Goal: Information Seeking & Learning: Learn about a topic

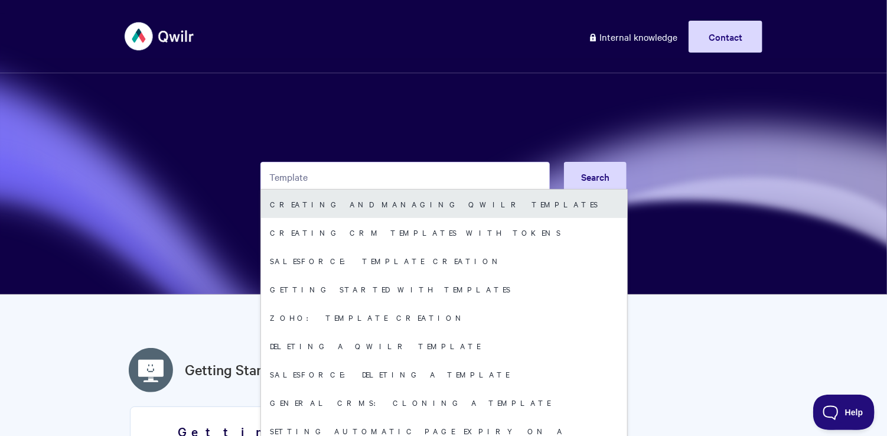
type input "Template"
click at [347, 205] on link "Creating and managing Qwilr Templates" at bounding box center [444, 204] width 366 height 28
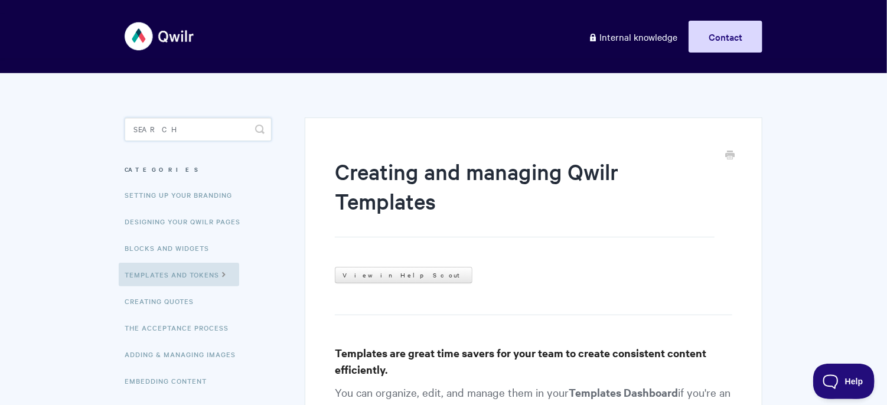
click at [214, 126] on input "Search" at bounding box center [198, 130] width 147 height 24
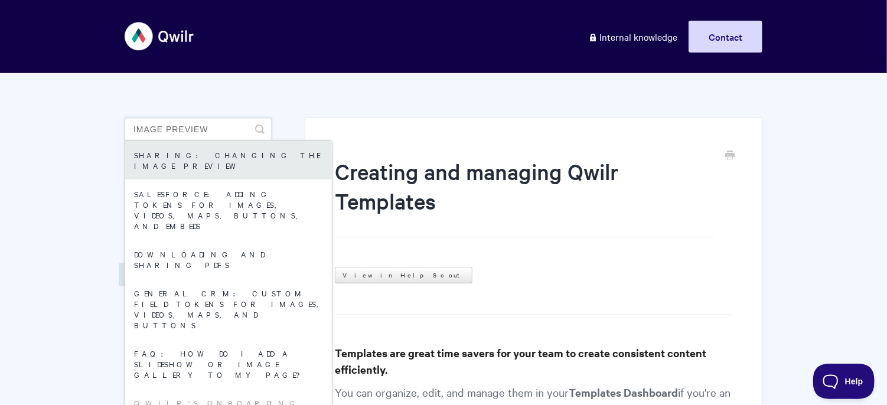
type input "image preview"
click at [221, 160] on link "Sharing: Changing the Image Preview" at bounding box center [228, 160] width 207 height 39
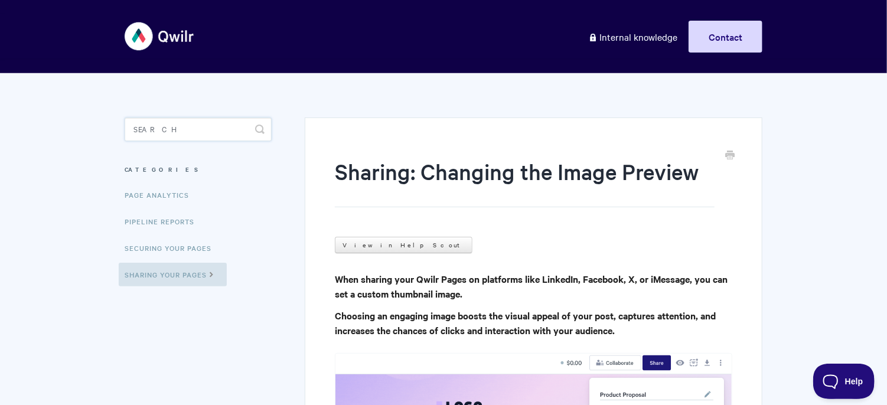
click at [191, 131] on input "Search" at bounding box center [198, 130] width 147 height 24
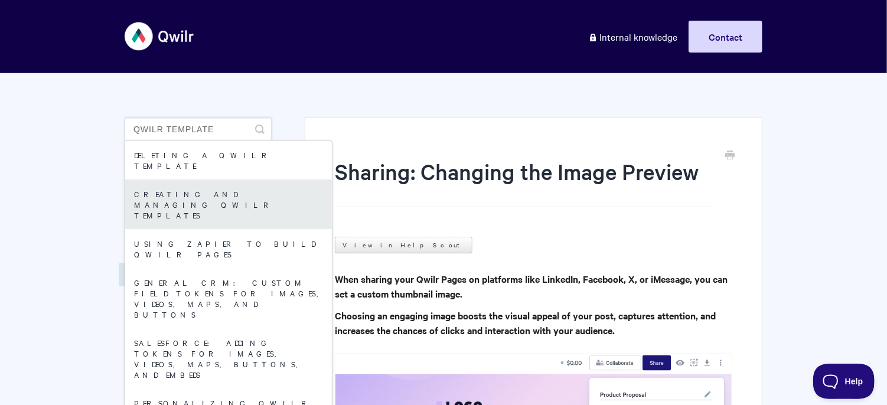
type input "qwilr template"
click at [202, 183] on link "Creating and managing Qwilr Templates" at bounding box center [228, 205] width 207 height 50
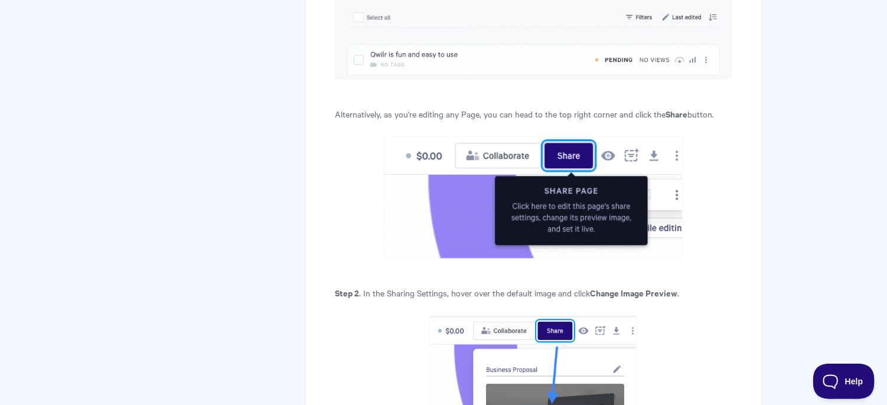
scroll to position [830, 0]
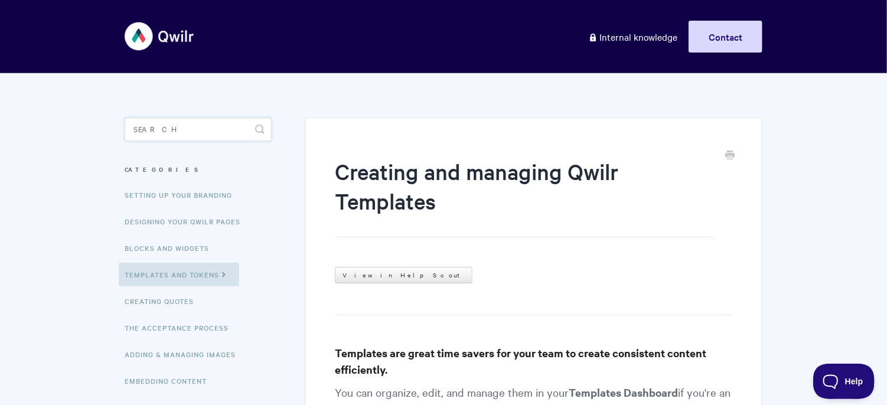
click at [205, 122] on input "Search" at bounding box center [198, 130] width 147 height 24
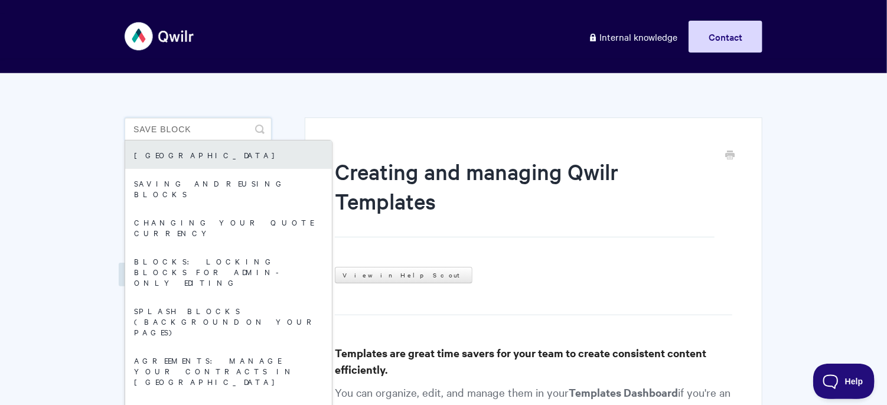
type input "save block"
click at [220, 155] on link "[GEOGRAPHIC_DATA]" at bounding box center [228, 155] width 207 height 28
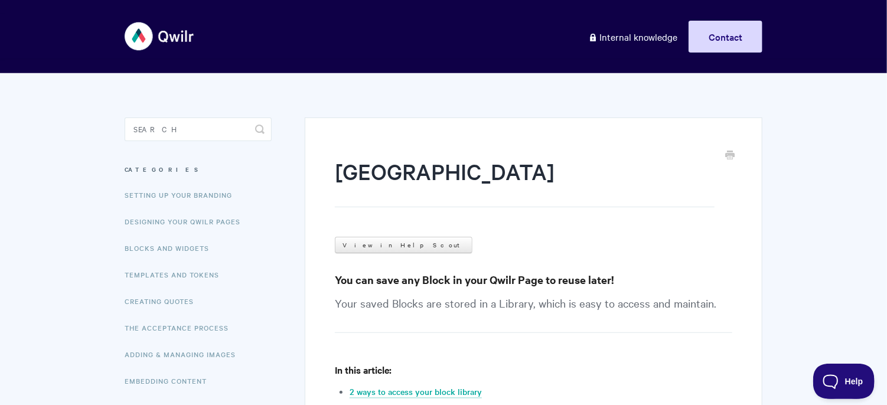
scroll to position [106, 0]
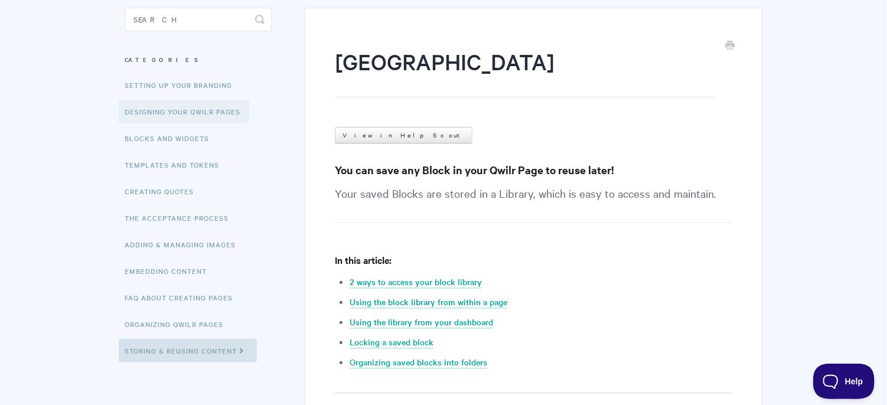
scroll to position [9, 0]
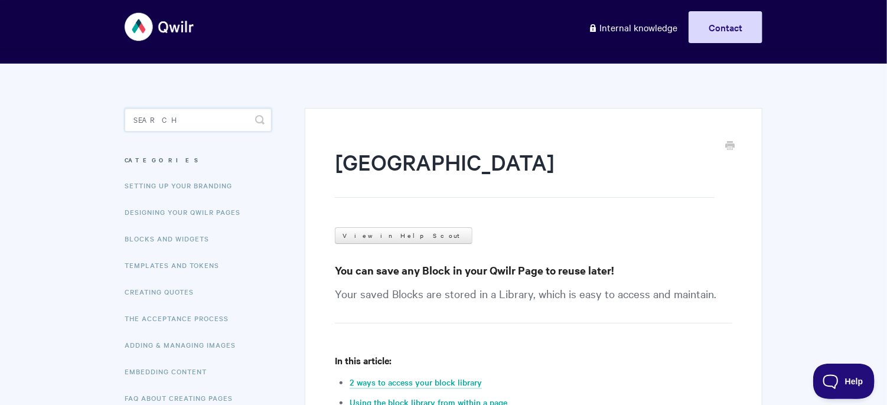
click at [185, 113] on input "Search" at bounding box center [198, 120] width 147 height 24
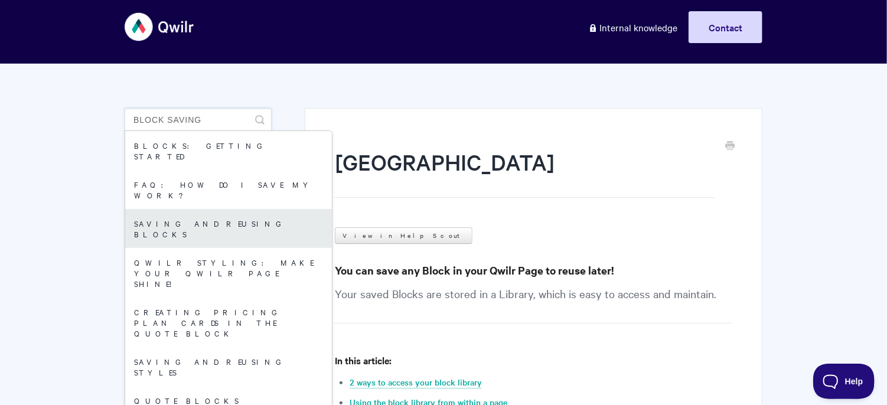
type input "block saving"
click at [229, 209] on link "Saving and reusing Blocks" at bounding box center [228, 228] width 207 height 39
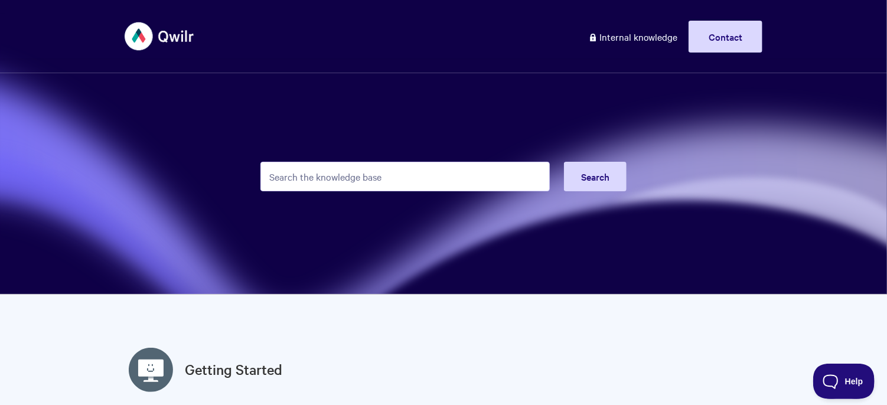
click at [347, 181] on input "Search the knowledge base" at bounding box center [406, 177] width 290 height 30
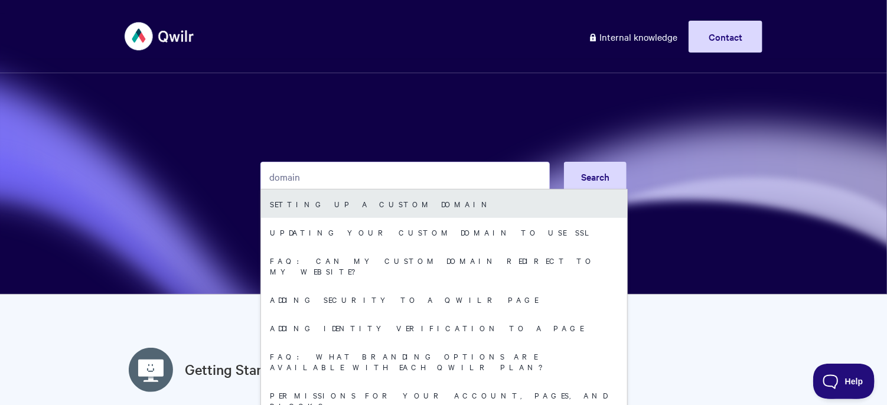
type input "domain"
click at [356, 209] on link "Setting up a Custom Domain" at bounding box center [444, 204] width 366 height 28
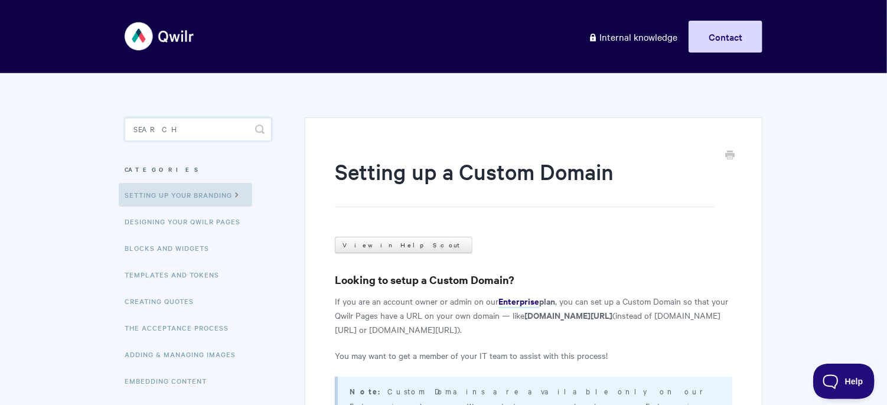
click at [204, 128] on input "Search" at bounding box center [198, 130] width 147 height 24
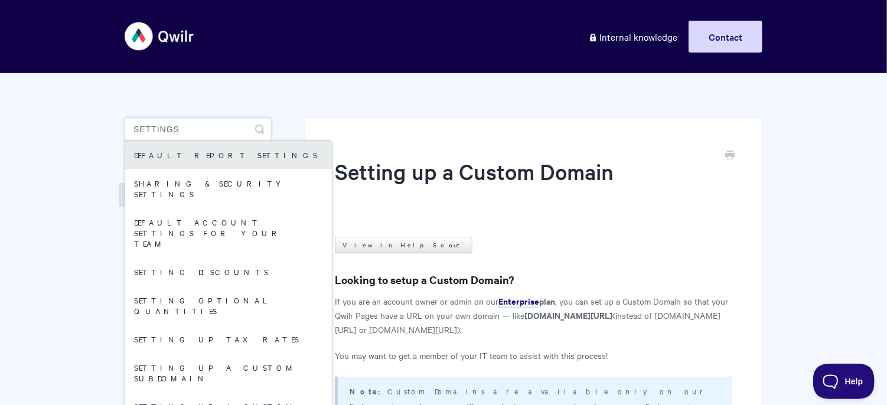
type input "settings"
click at [212, 157] on link "Default report settings" at bounding box center [228, 155] width 207 height 28
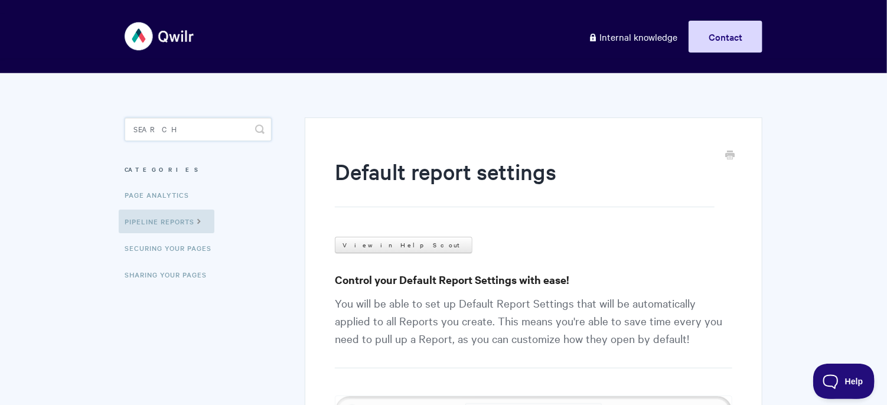
click at [241, 125] on input "Search" at bounding box center [198, 130] width 147 height 24
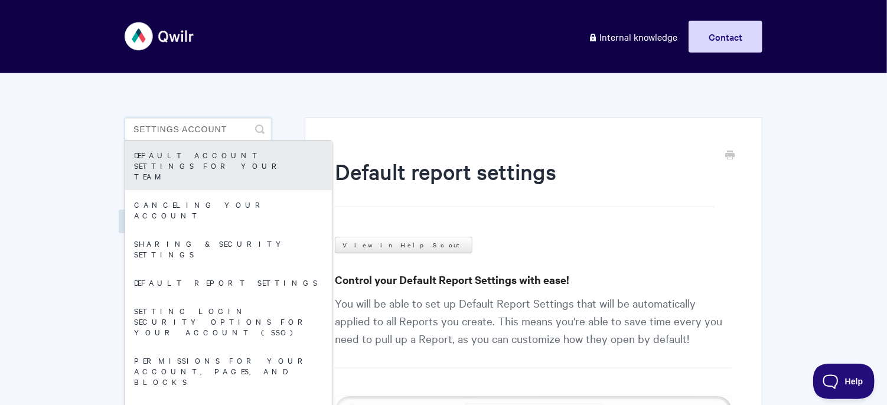
type input "settings account"
click at [247, 152] on link "Default Account Settings For Your Team" at bounding box center [228, 166] width 207 height 50
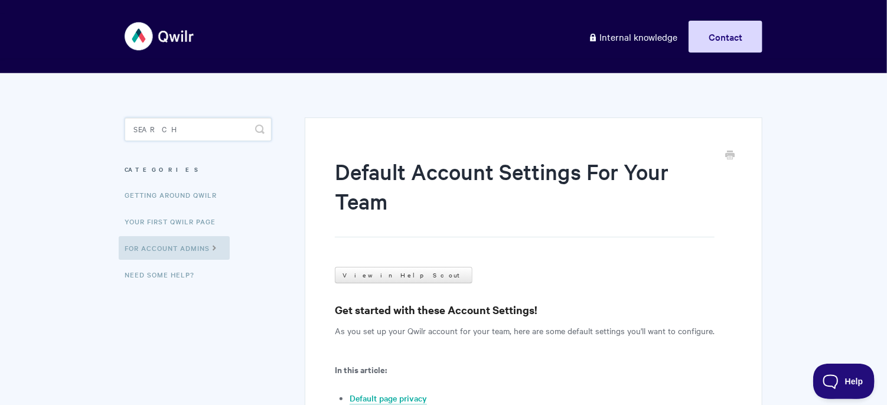
click at [202, 125] on input "Search" at bounding box center [198, 130] width 147 height 24
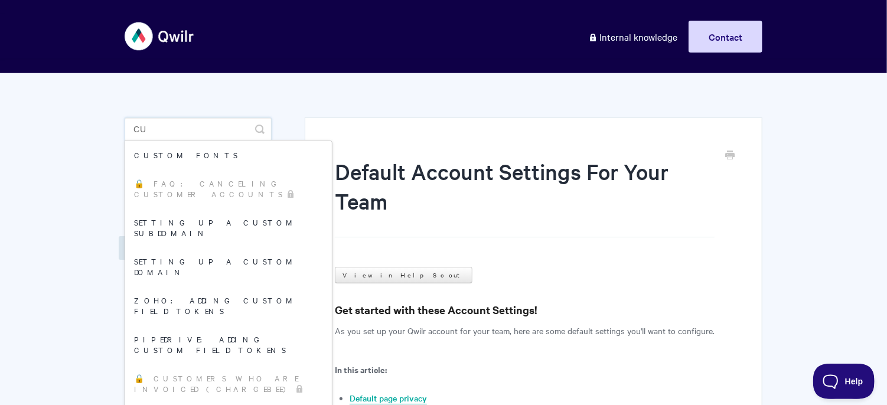
type input "c"
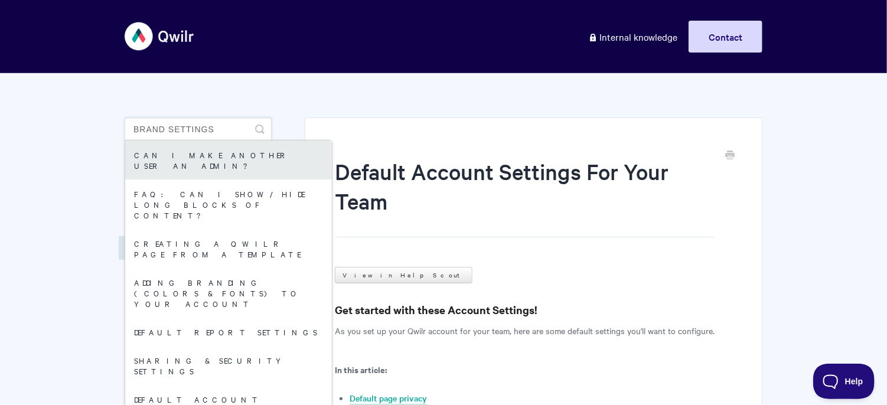
type input "brand settings"
click at [211, 161] on link "Can I make another user an Admin?" at bounding box center [228, 160] width 207 height 39
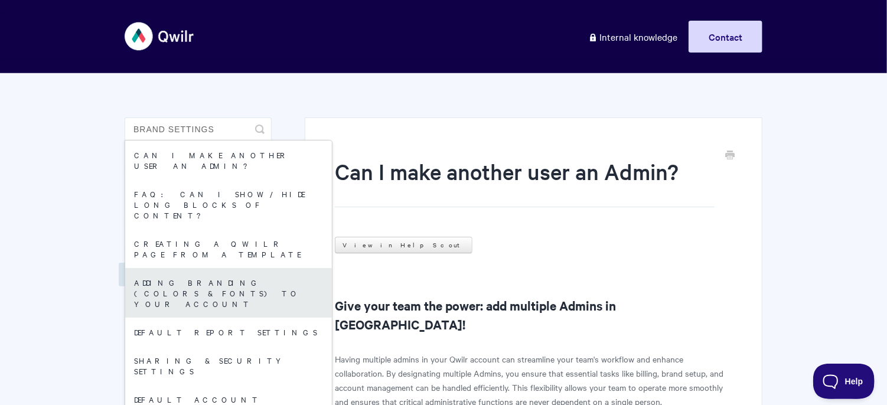
type input "brand settings"
click at [252, 268] on link "Adding branding (colors & fonts) to your account" at bounding box center [228, 293] width 207 height 50
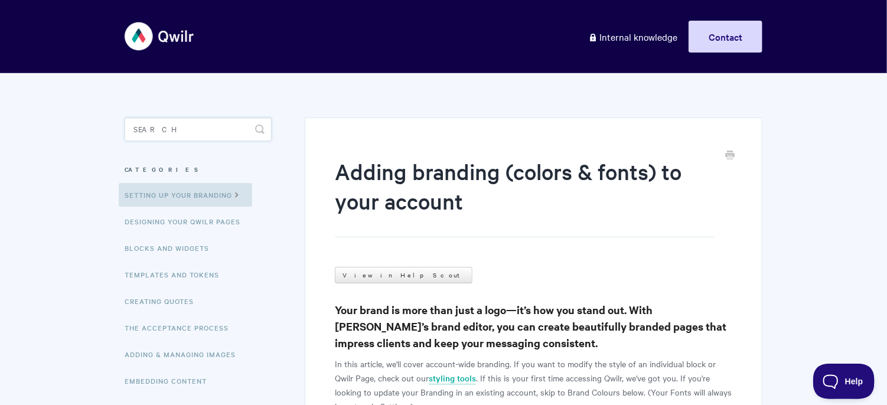
click at [230, 134] on input "Search" at bounding box center [198, 130] width 147 height 24
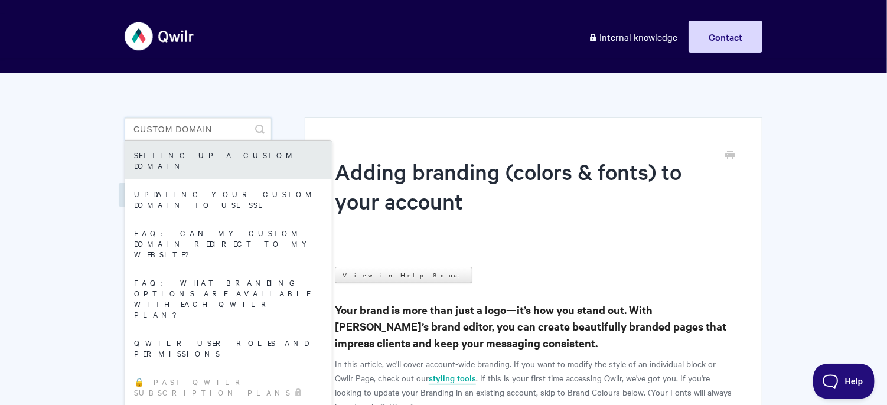
type input "custom domain"
click at [256, 152] on link "Setting up a Custom Domain" at bounding box center [228, 160] width 207 height 39
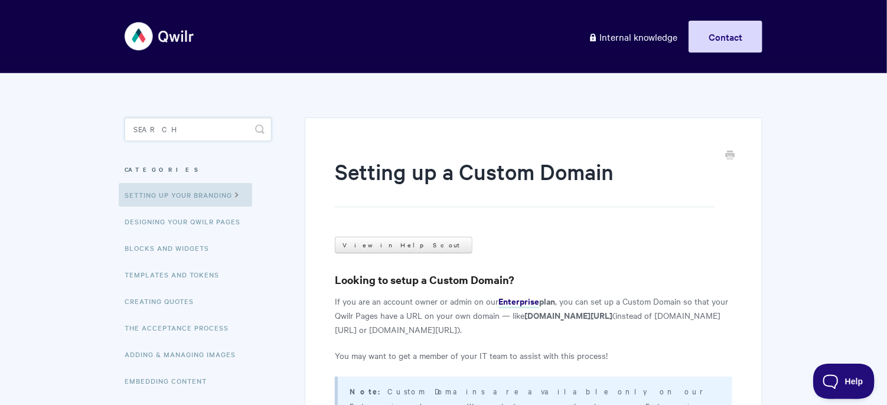
click at [168, 138] on input "Search" at bounding box center [198, 130] width 147 height 24
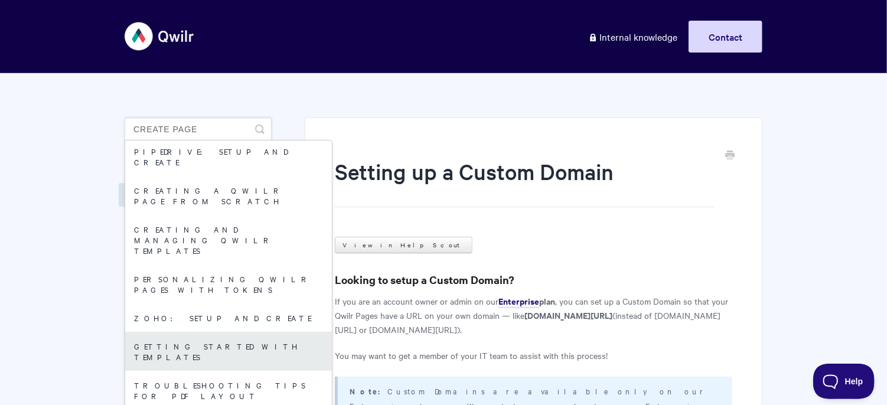
scroll to position [90, 0]
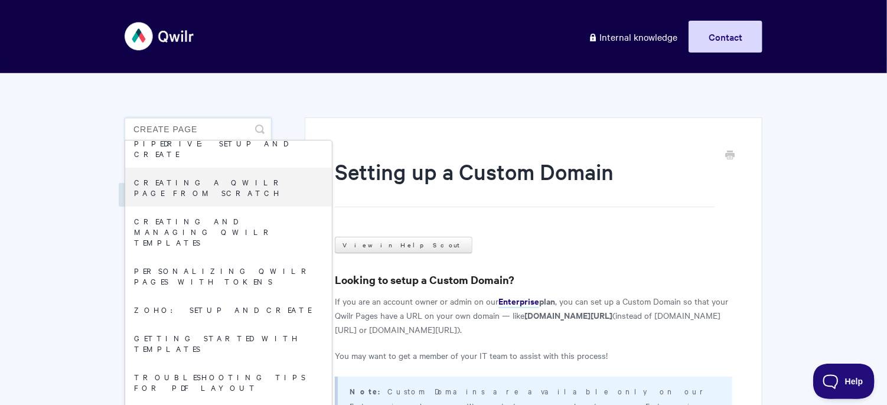
click at [172, 135] on input "create page" at bounding box center [198, 130] width 147 height 24
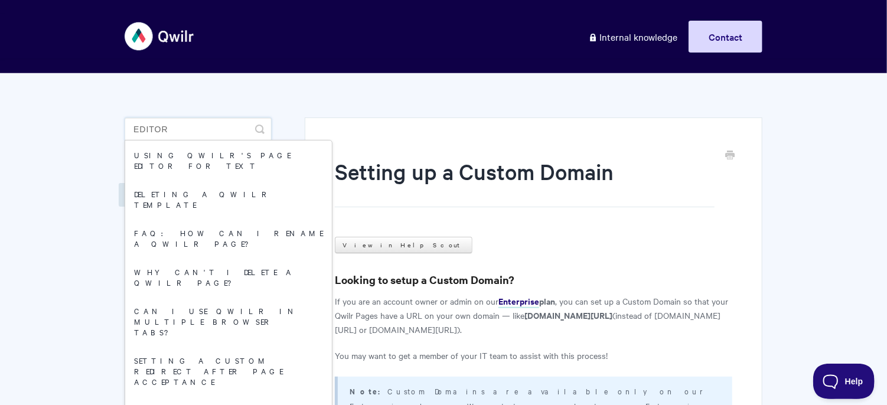
type input "editor"
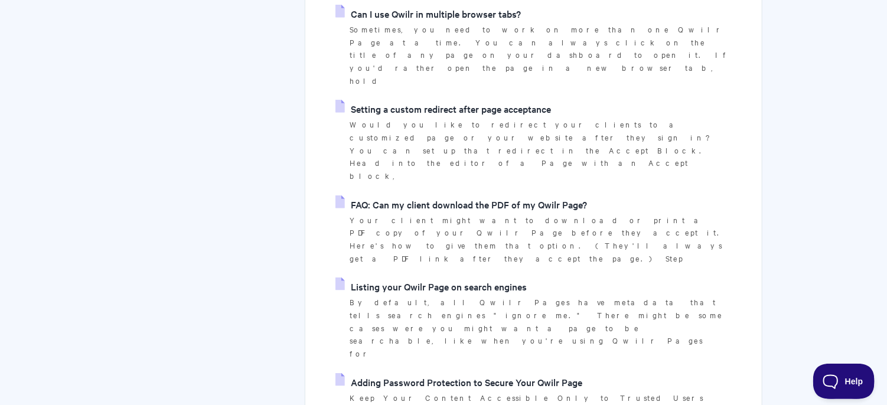
scroll to position [627, 0]
